Goal: Information Seeking & Learning: Learn about a topic

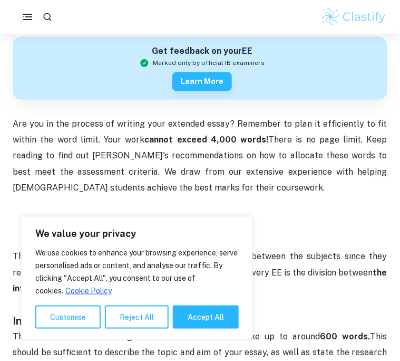
scroll to position [309, 0]
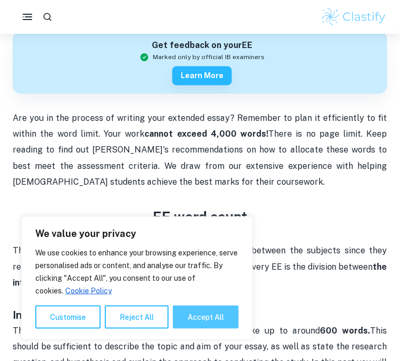
click at [199, 312] on button "Accept All" at bounding box center [206, 316] width 66 height 23
checkbox input "true"
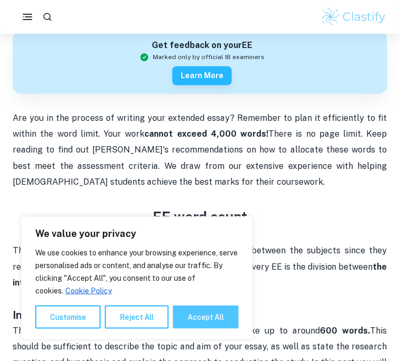
checkbox input "true"
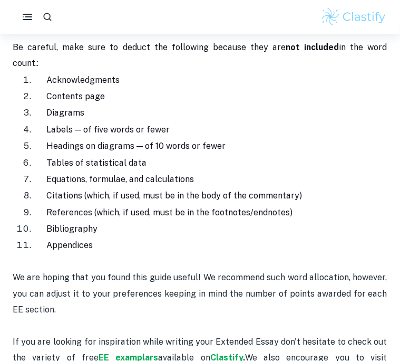
scroll to position [1240, 0]
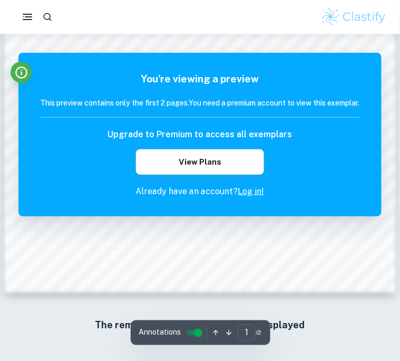
scroll to position [862, 0]
